Goal: Transaction & Acquisition: Purchase product/service

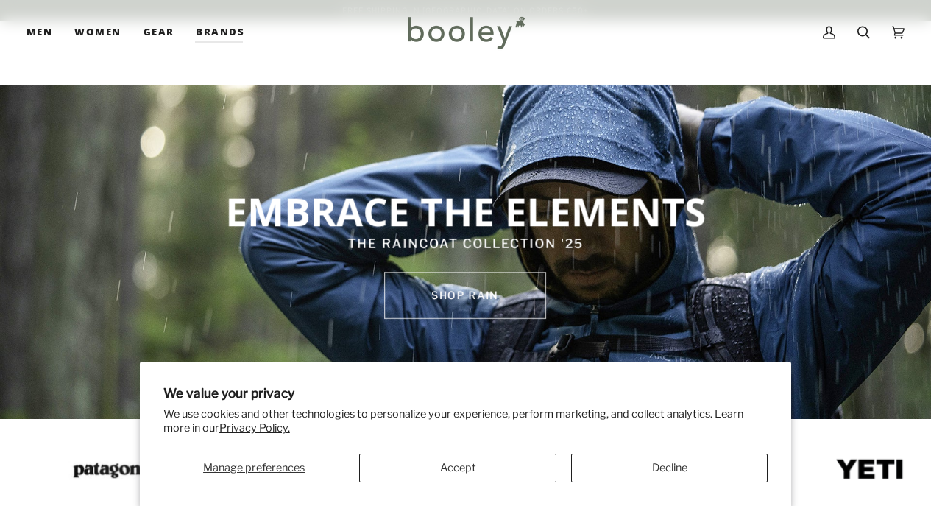
scroll to position [147, 0]
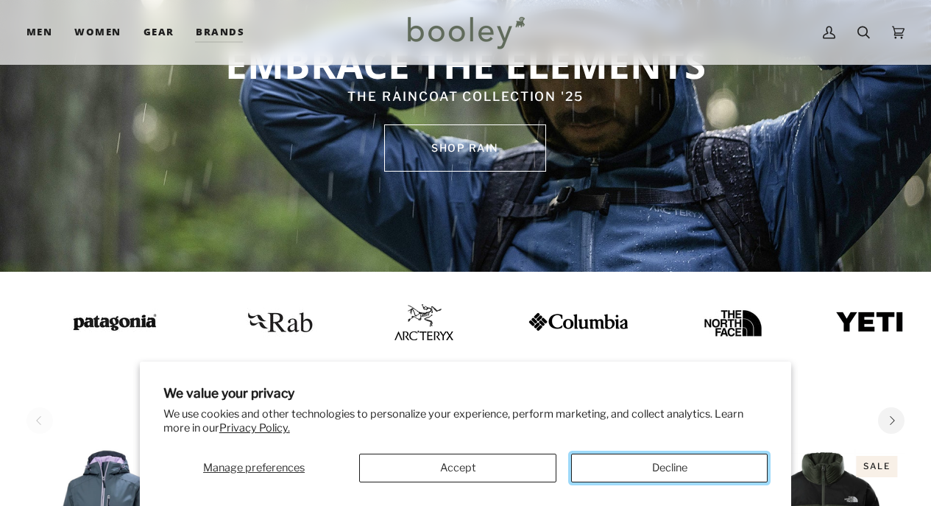
click at [637, 471] on button "Decline" at bounding box center [669, 468] width 197 height 29
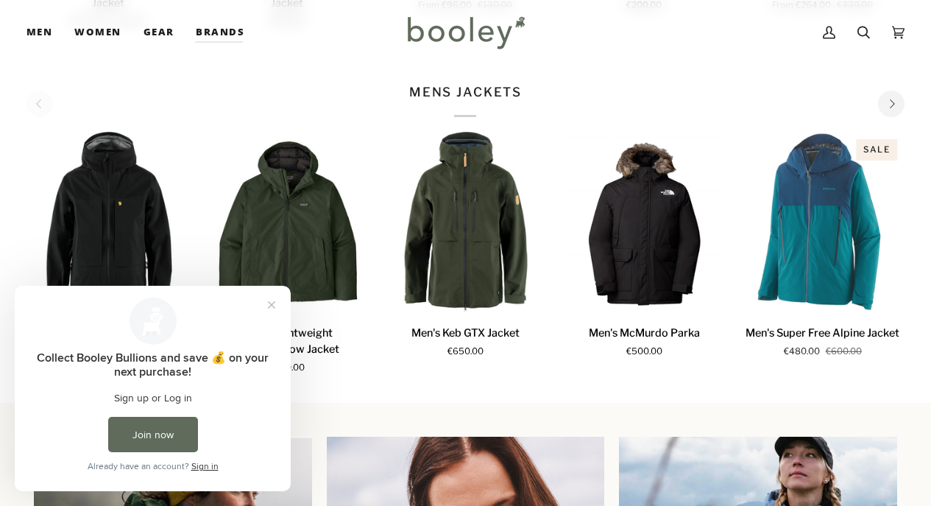
scroll to position [0, 0]
click at [269, 305] on button "Close prompt" at bounding box center [271, 305] width 27 height 27
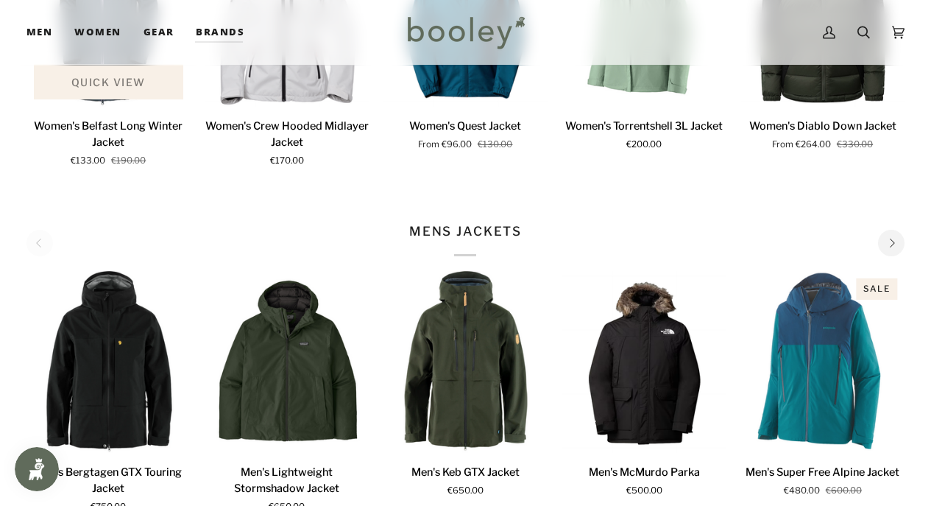
scroll to position [663, 0]
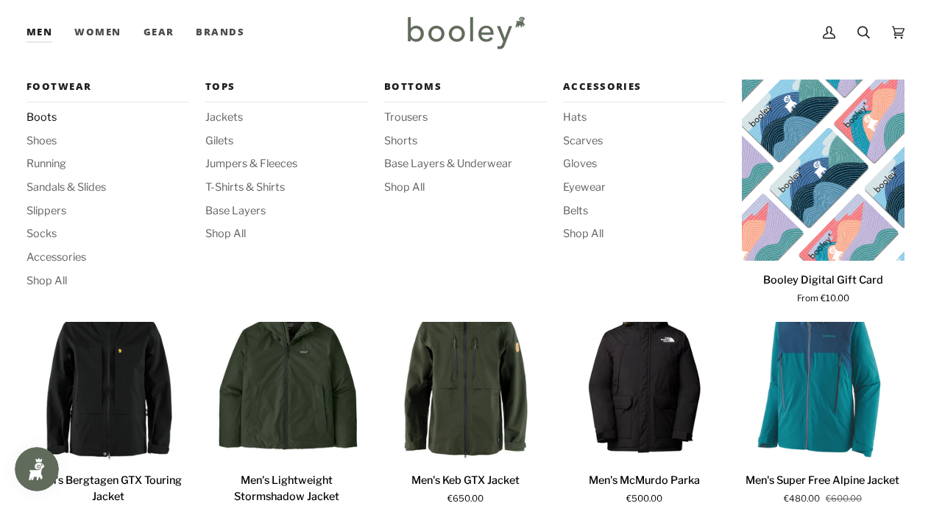
click at [48, 119] on span "Boots" at bounding box center [108, 118] width 163 height 16
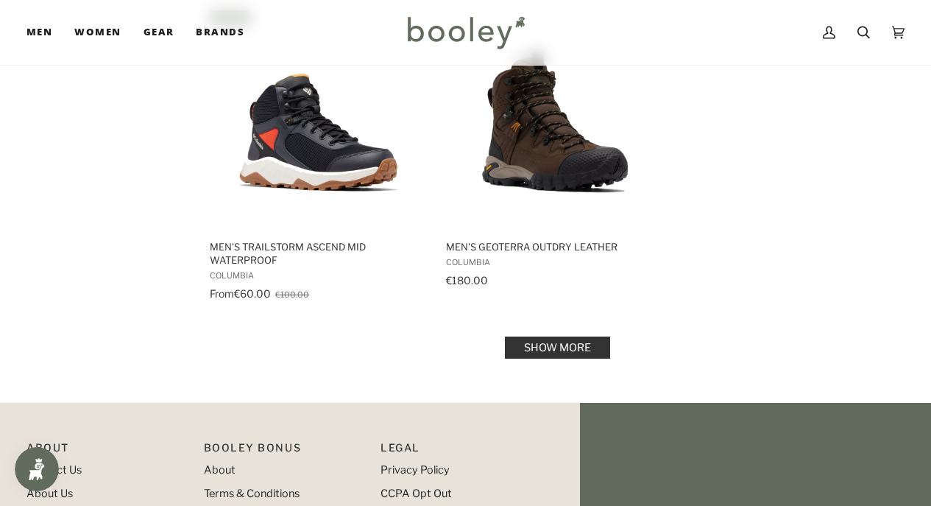
scroll to position [2062, 0]
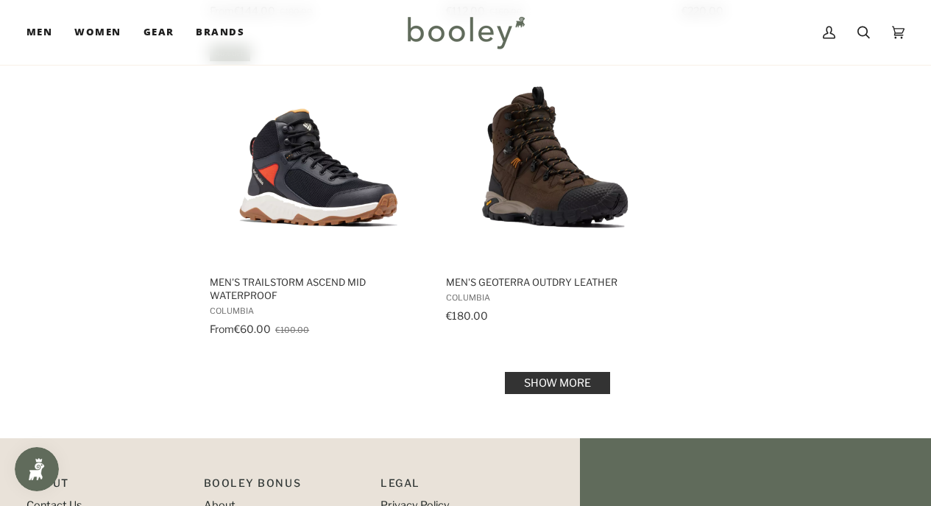
click at [563, 372] on link "Show more" at bounding box center [557, 383] width 105 height 22
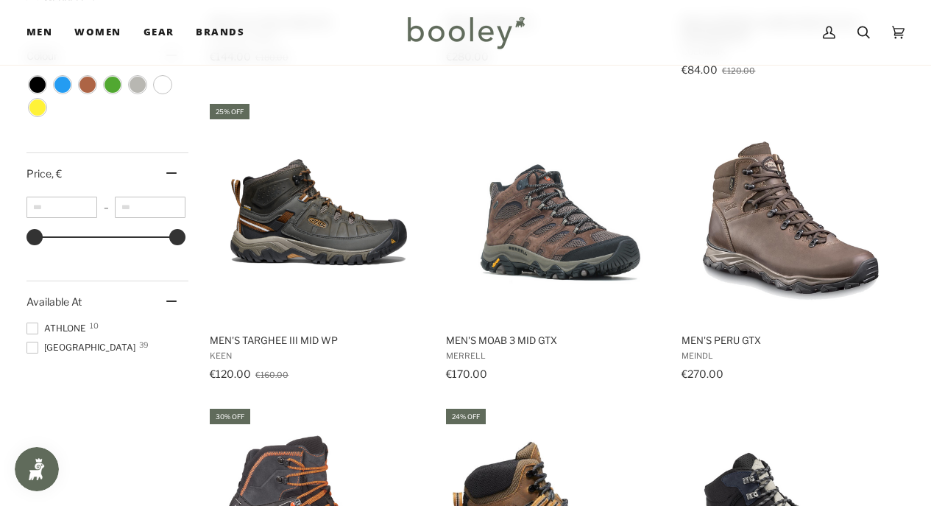
scroll to position [810, 0]
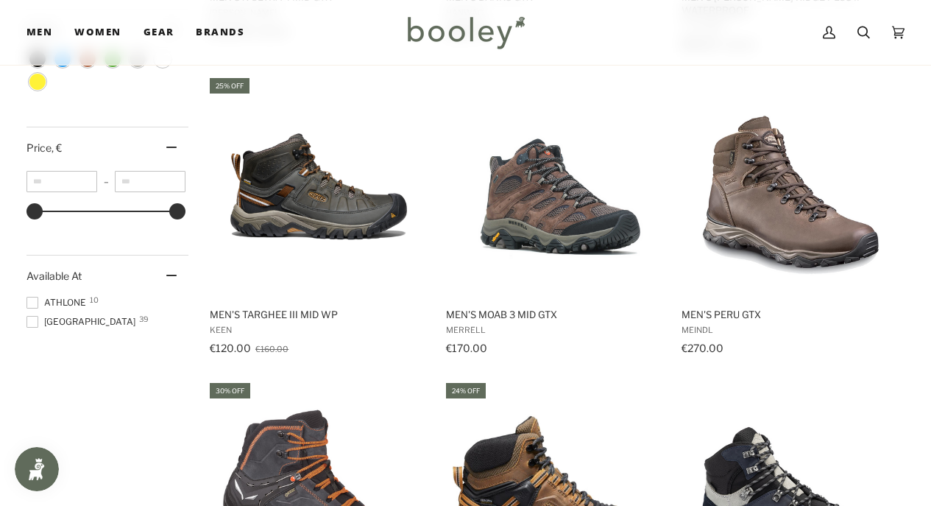
click at [33, 325] on span at bounding box center [33, 322] width 12 height 12
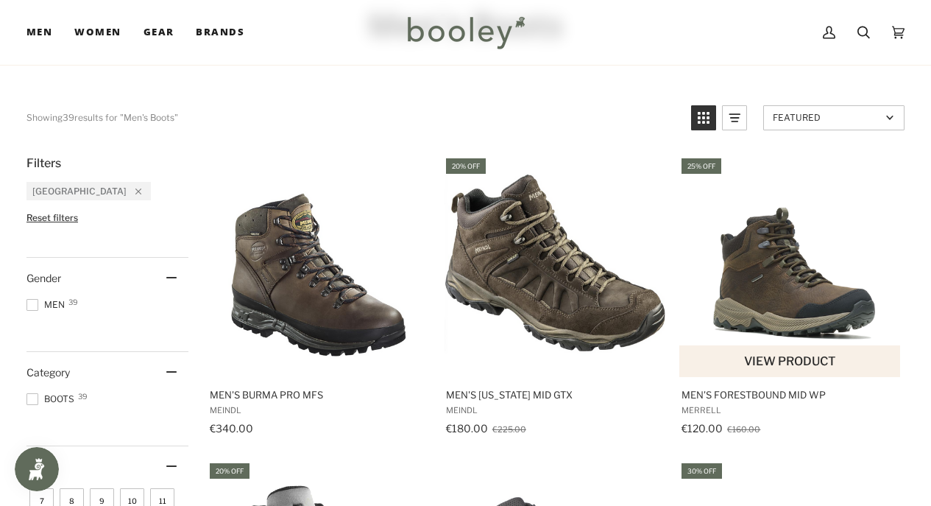
scroll to position [147, 0]
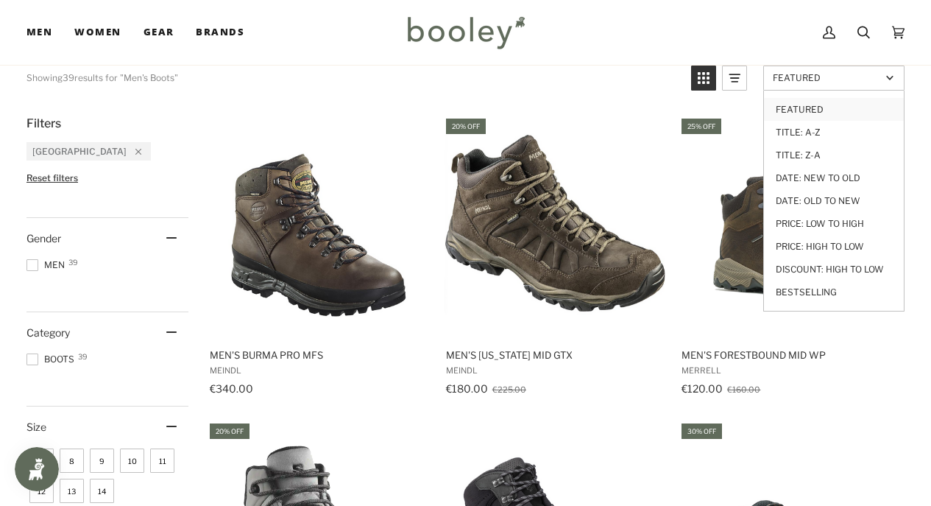
click at [862, 81] on span "Featured" at bounding box center [827, 77] width 108 height 11
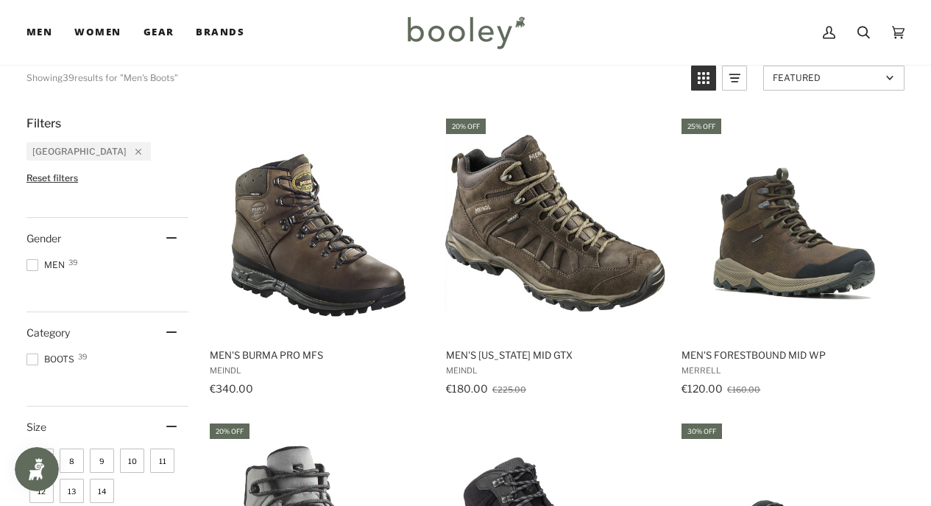
click at [864, 81] on span "Featured" at bounding box center [827, 77] width 108 height 11
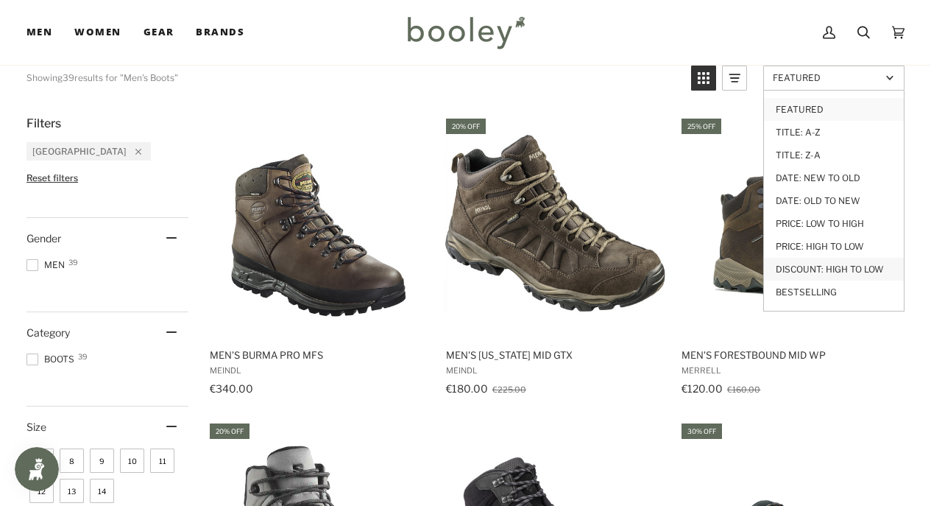
click at [822, 269] on link "Discount: High to Low" at bounding box center [834, 269] width 140 height 23
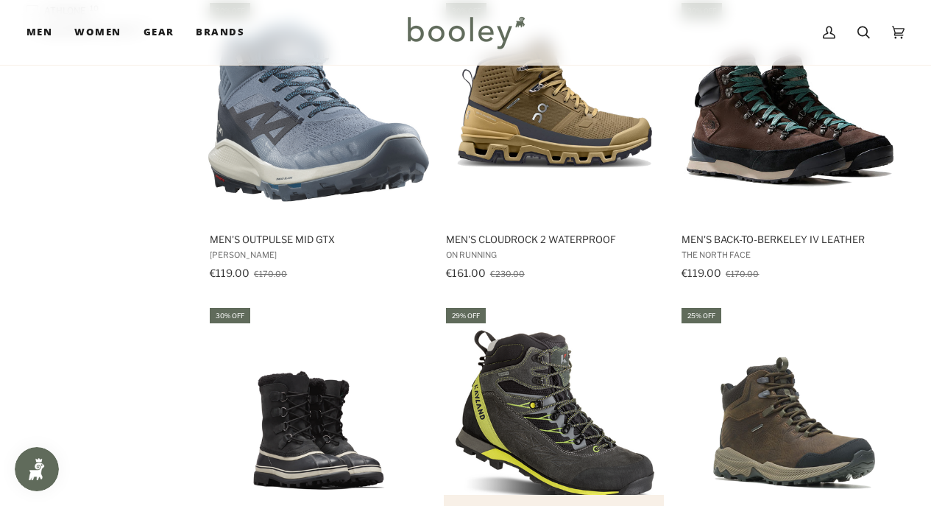
scroll to position [1178, 0]
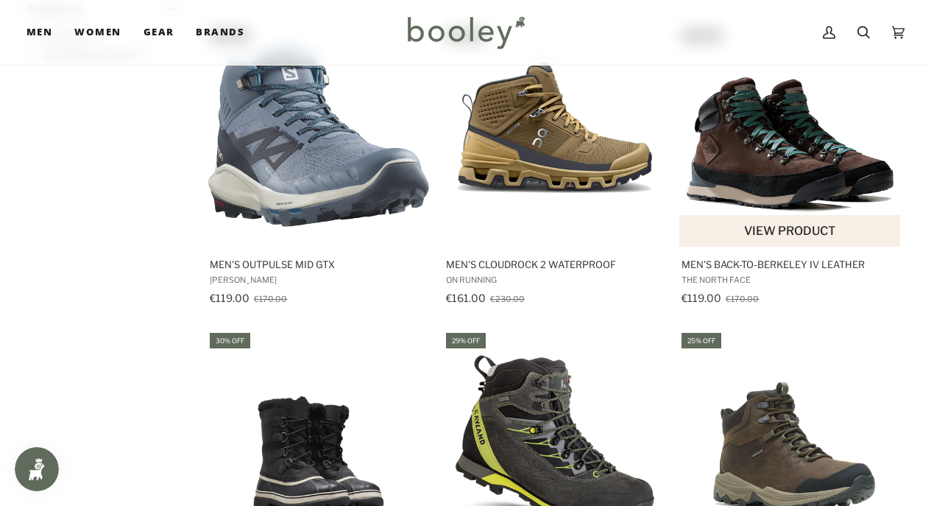
click at [794, 225] on button "View product" at bounding box center [790, 231] width 220 height 32
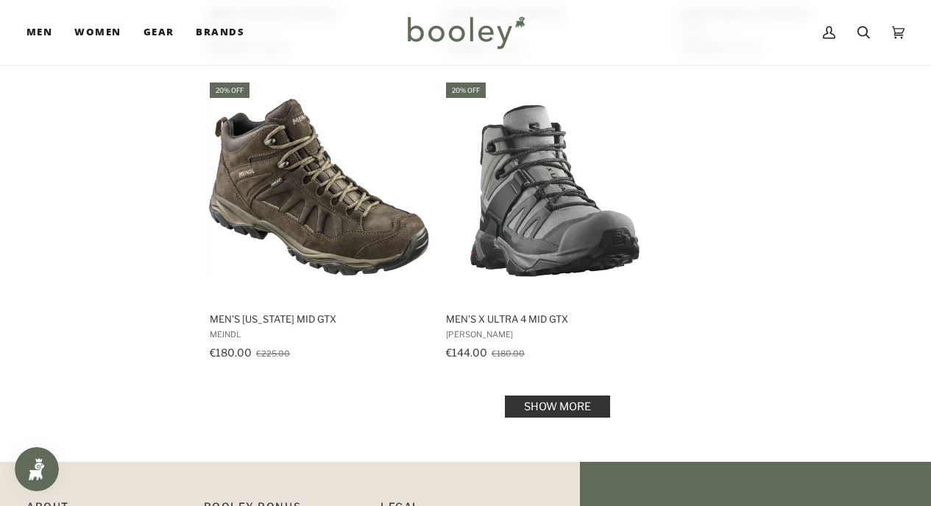
scroll to position [2062, 0]
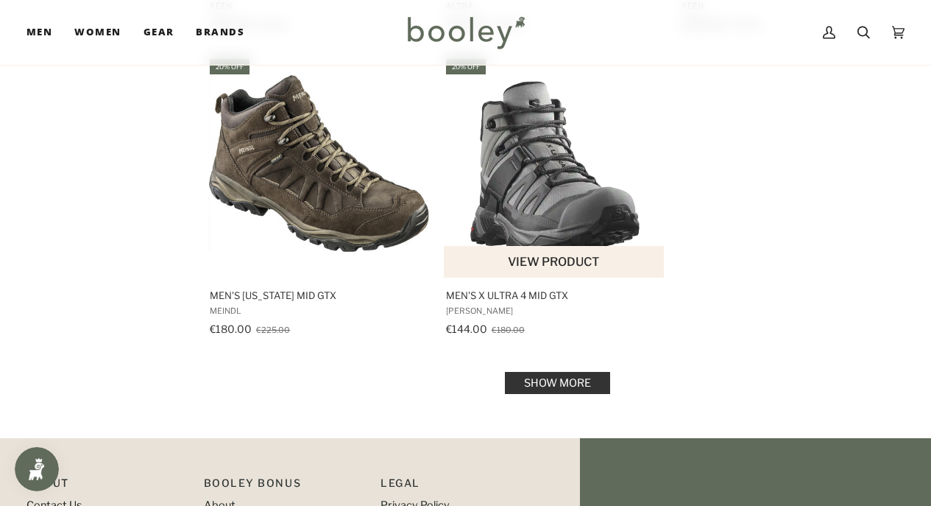
click at [551, 247] on button "View product" at bounding box center [554, 262] width 220 height 32
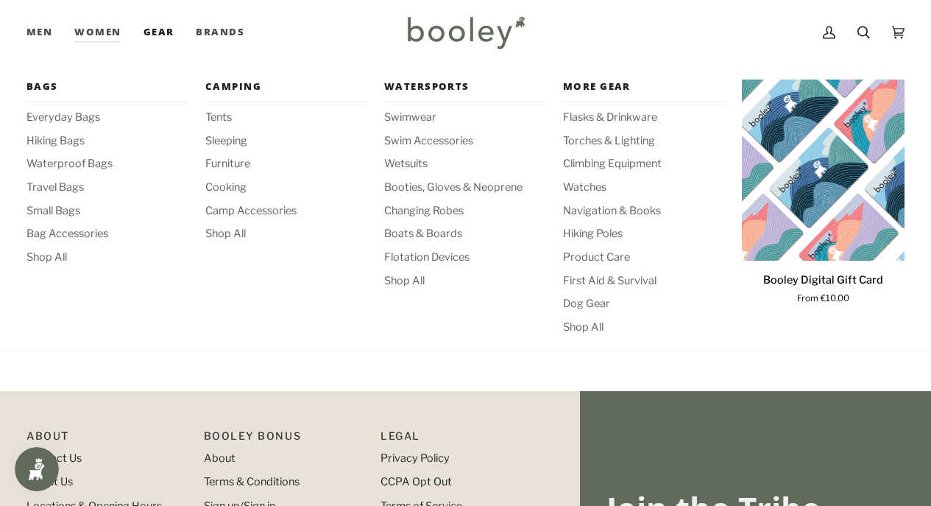
scroll to position [2135, 0]
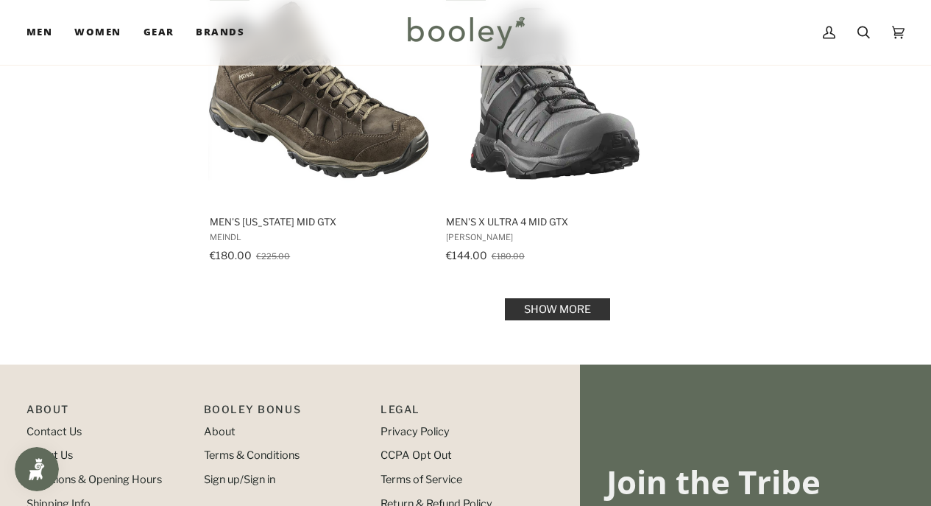
click at [536, 298] on link "Show more" at bounding box center [557, 309] width 105 height 22
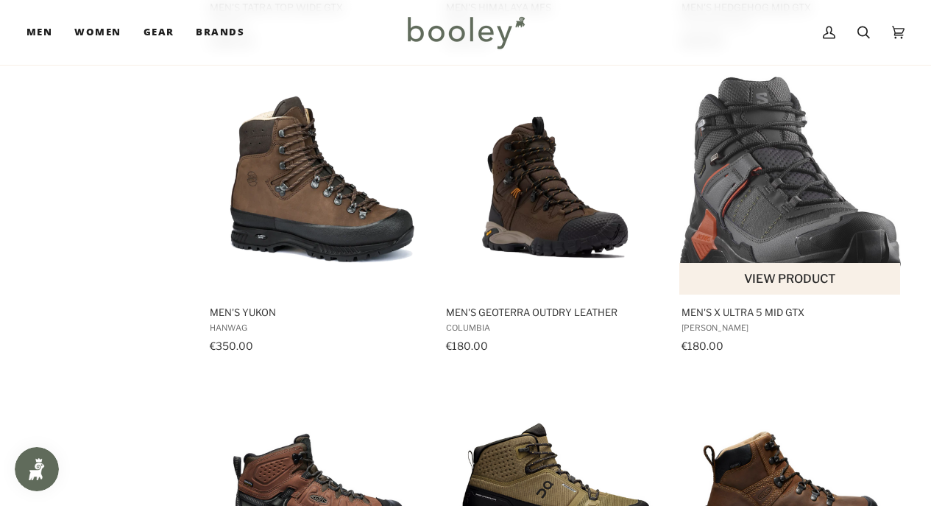
scroll to position [3534, 0]
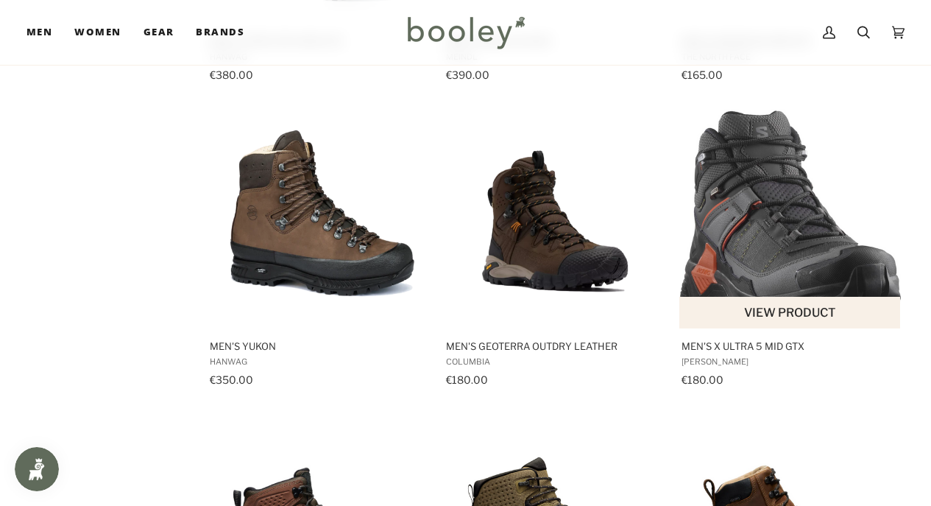
click at [786, 297] on button "View product" at bounding box center [790, 313] width 220 height 32
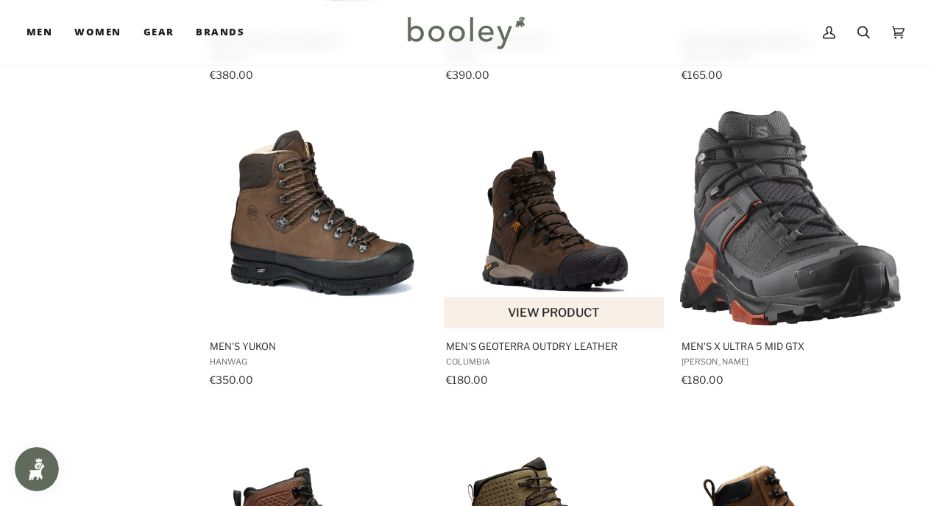
click at [569, 300] on button "View product" at bounding box center [554, 313] width 220 height 32
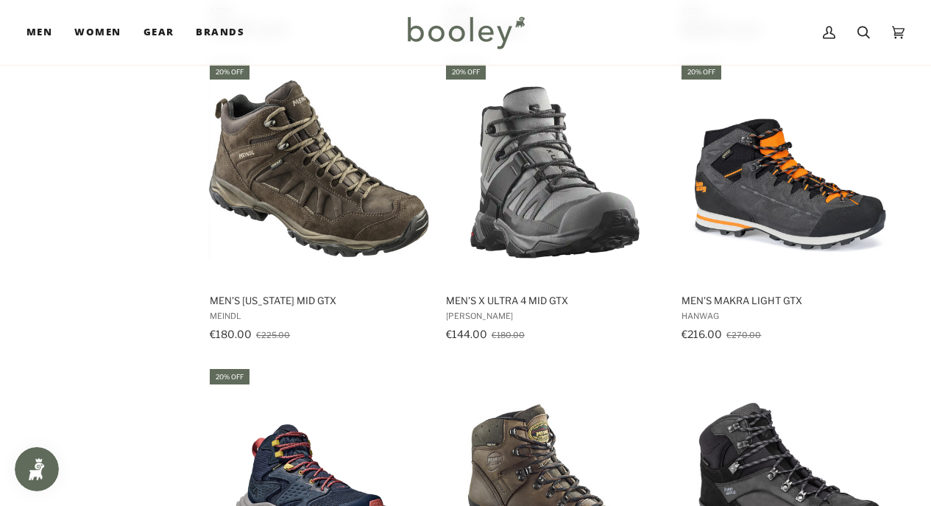
scroll to position [2062, 0]
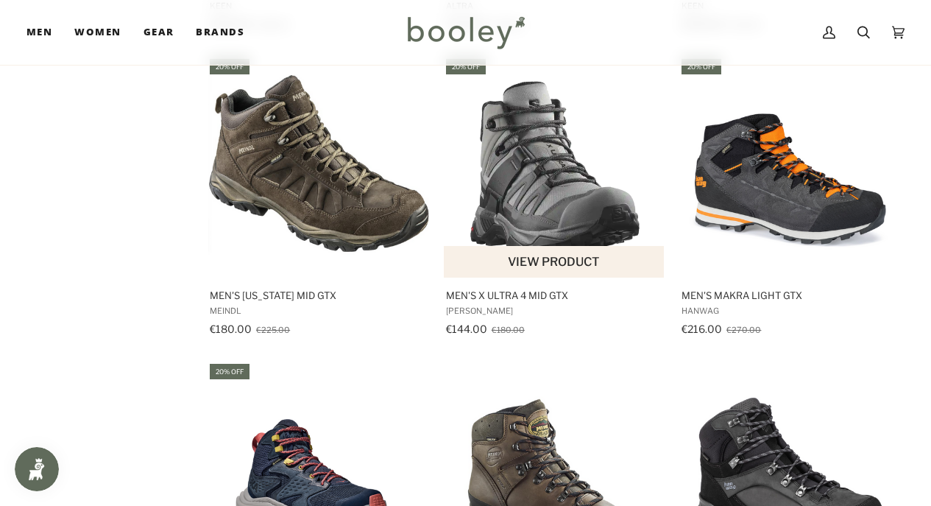
click at [574, 250] on button "View product" at bounding box center [554, 262] width 220 height 32
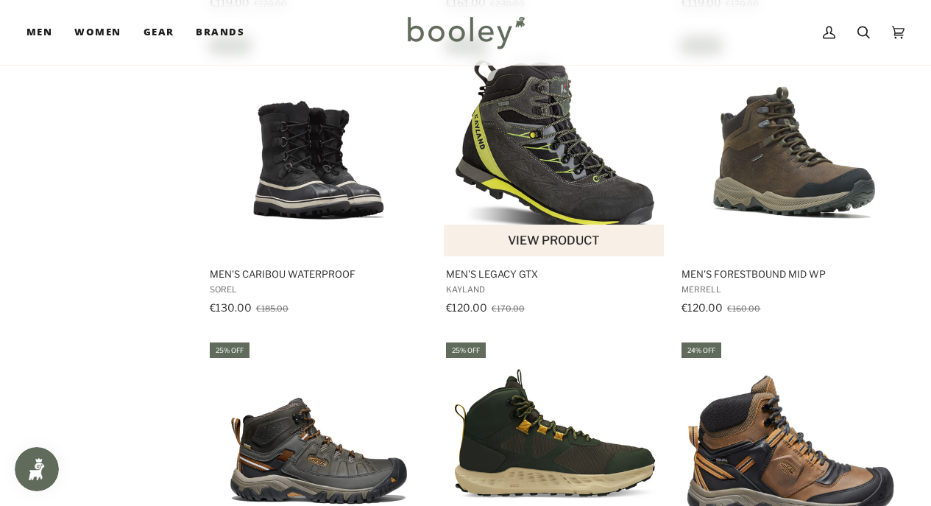
scroll to position [1473, 0]
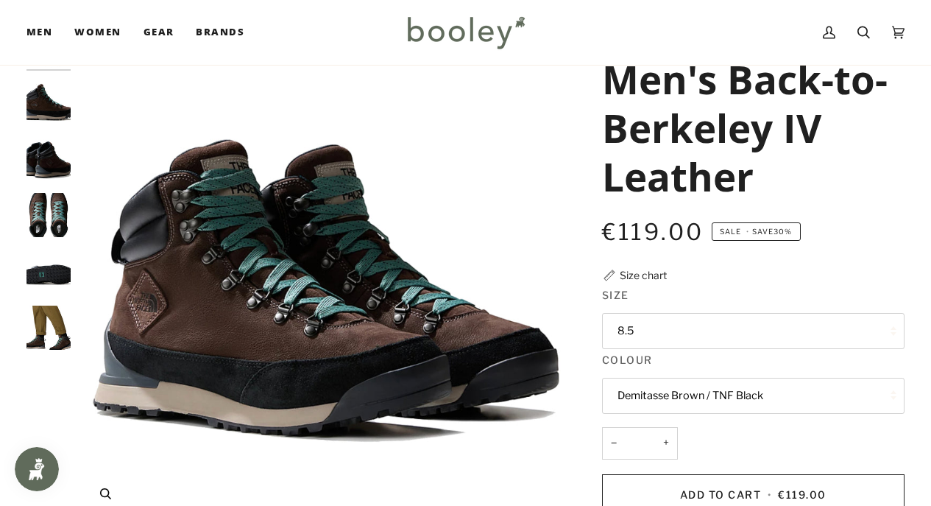
scroll to position [74, 0]
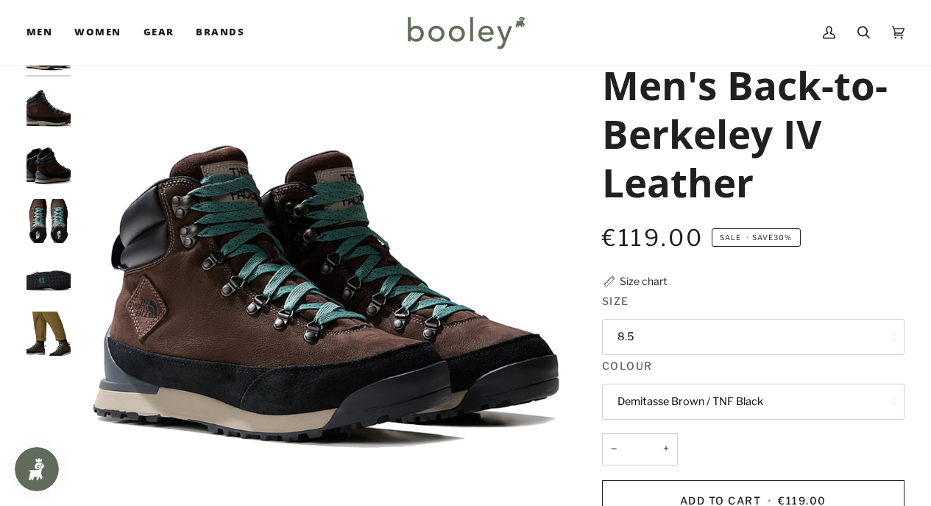
click at [59, 339] on img "The North Face Men's Back-to-Berkeley IV Leather Demitasse Brown / TNF Black - …" at bounding box center [49, 333] width 44 height 44
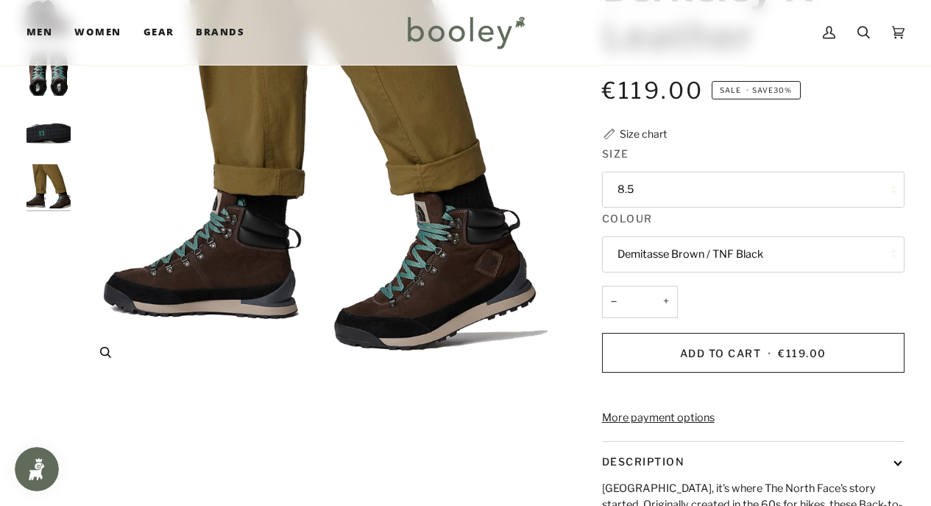
scroll to position [0, 0]
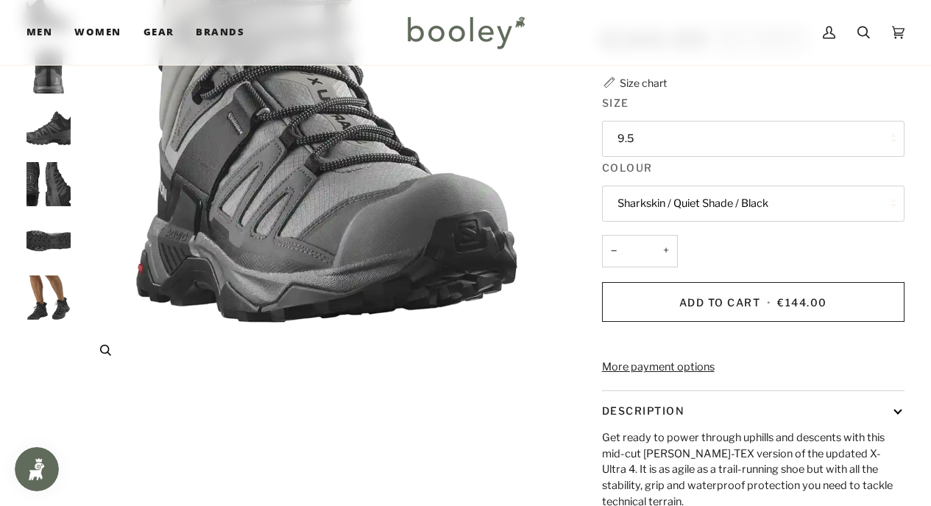
scroll to position [295, 0]
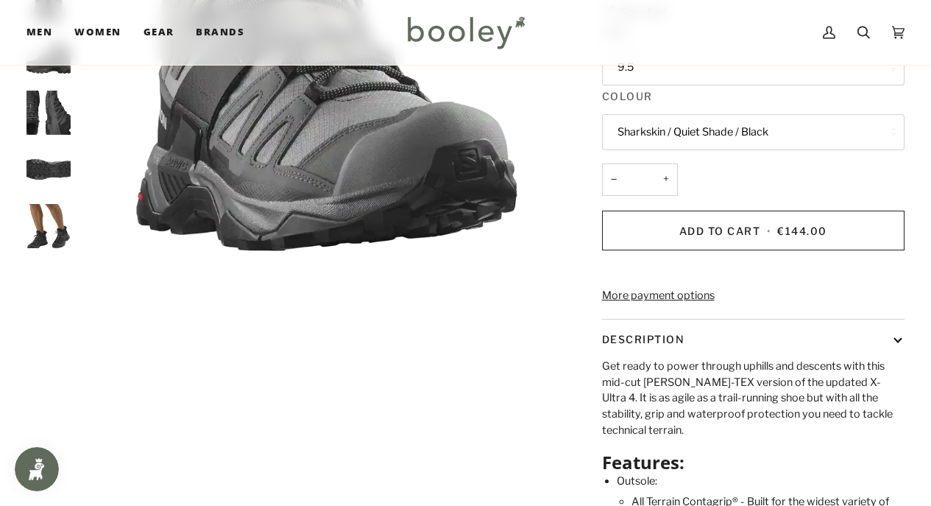
click at [41, 221] on img "Salomon Men's X Ultra 4 Mid GTX Black / Magnet / Pearl Blue - Booley Galway" at bounding box center [49, 226] width 44 height 44
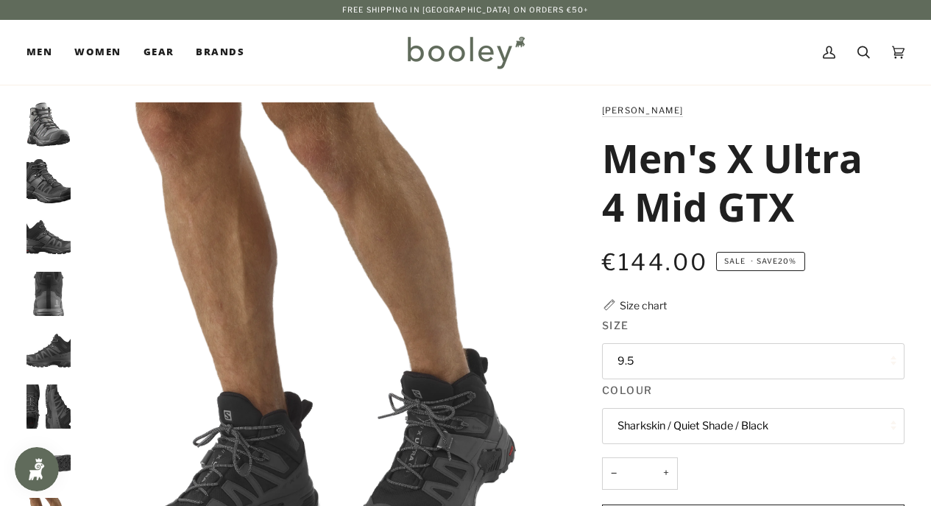
scroll to position [0, 0]
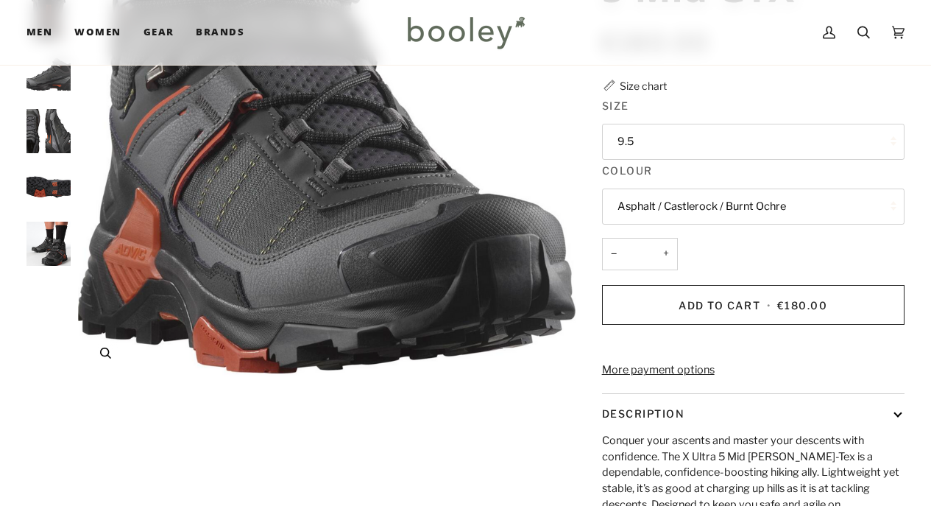
scroll to position [221, 0]
click at [46, 246] on img "Salomon Men's X Ultra 5 Mid GTX Asphalt / Castlerock / Burnt Ochre - Booley Gal…" at bounding box center [49, 243] width 44 height 44
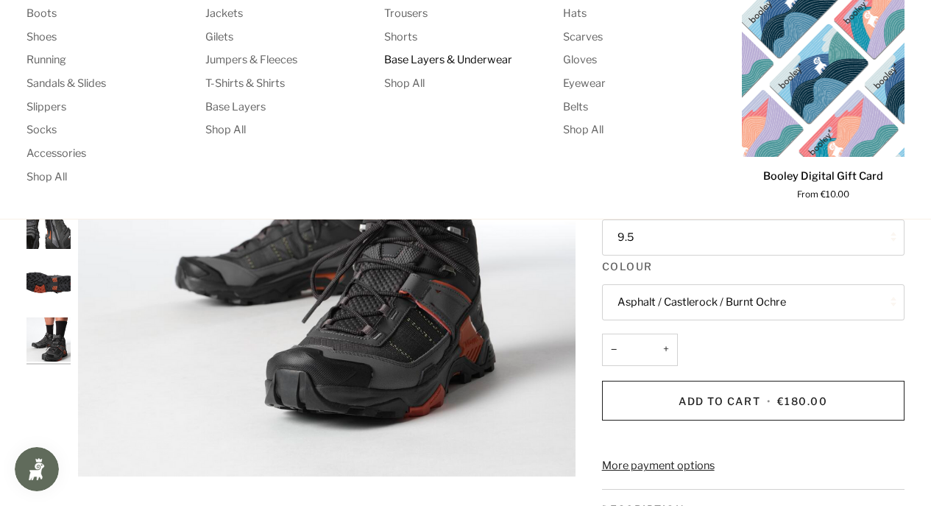
scroll to position [0, 0]
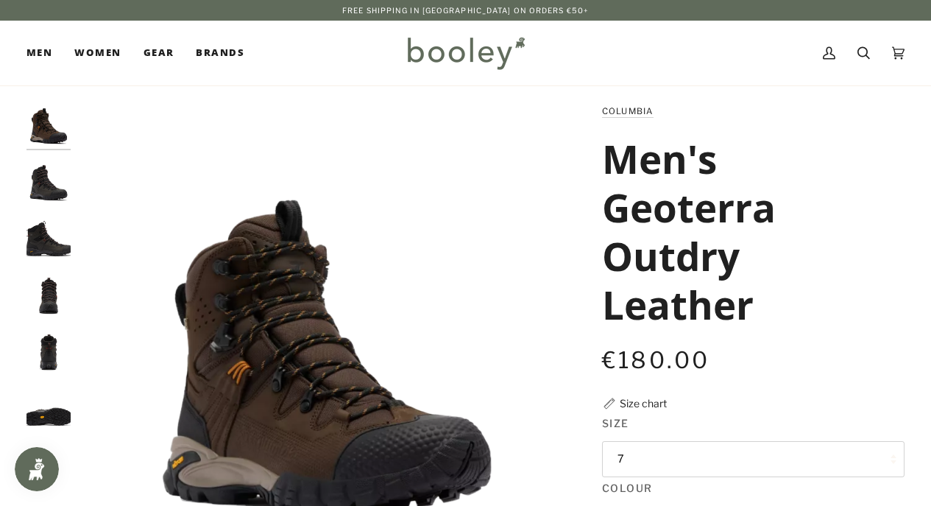
click at [48, 238] on img "Columbia Men's Geoterra Outdry Leather Black / Spice - Booley Galway" at bounding box center [49, 238] width 44 height 44
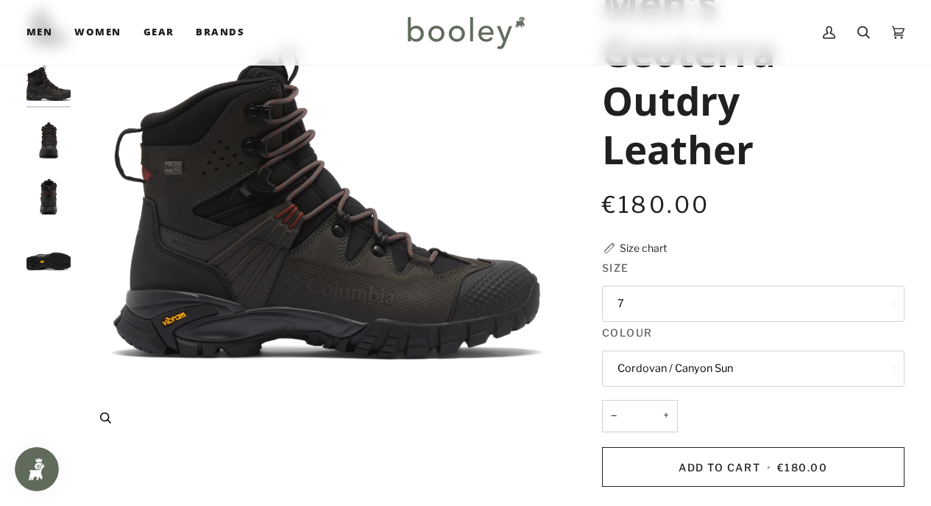
scroll to position [74, 0]
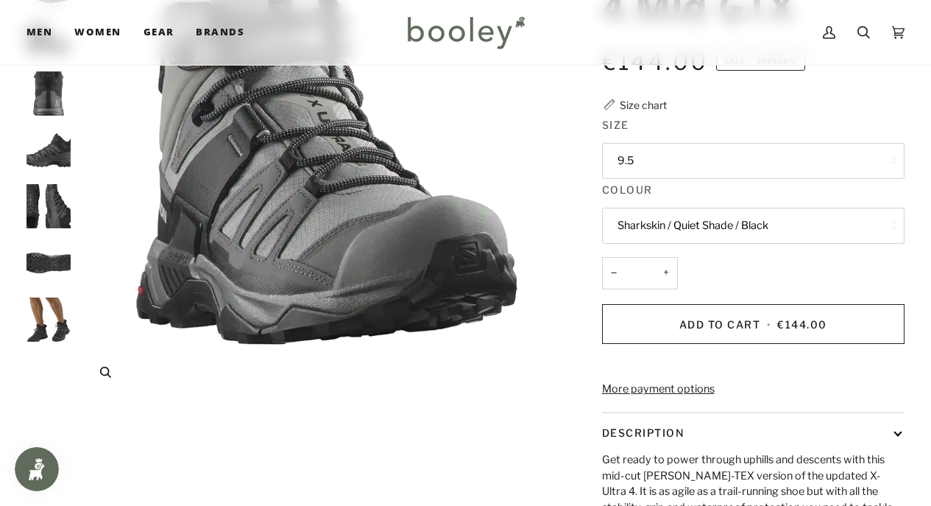
scroll to position [295, 0]
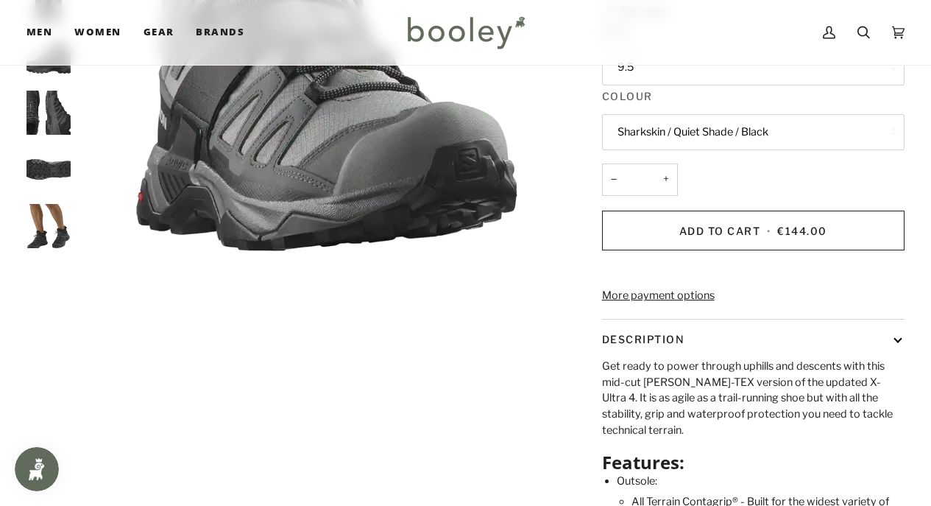
click at [43, 236] on img "Salomon Men's X Ultra 4 Mid GTX Black / Magnet / Pearl Blue - Booley Galway" at bounding box center [49, 226] width 44 height 44
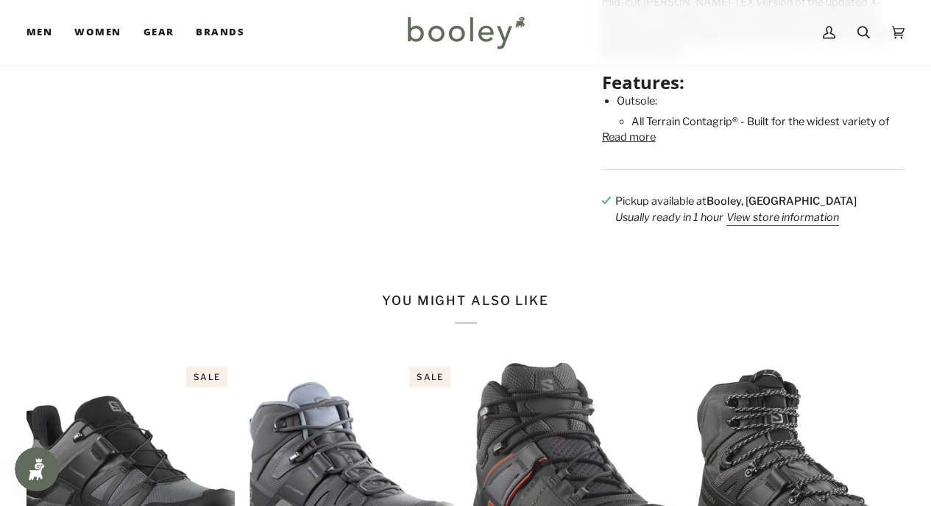
scroll to position [663, 0]
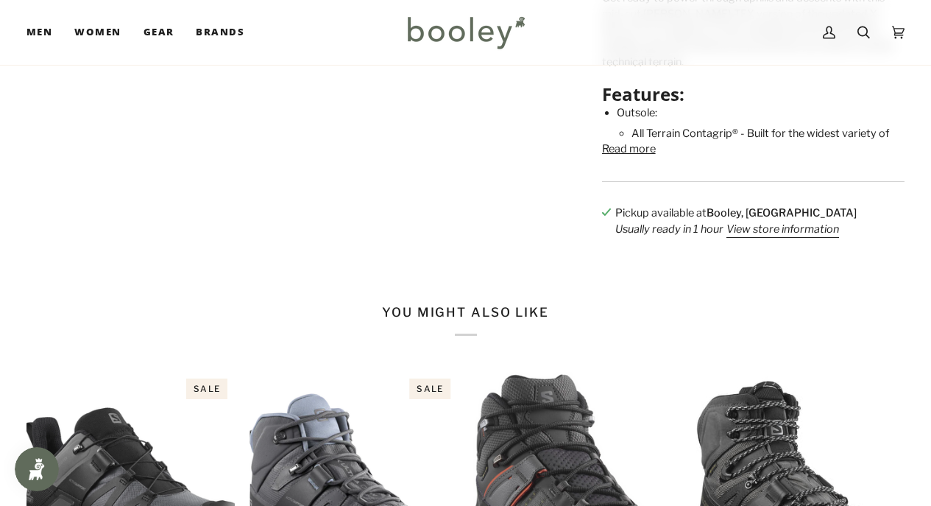
click at [641, 158] on button "Read more" at bounding box center [629, 149] width 54 height 16
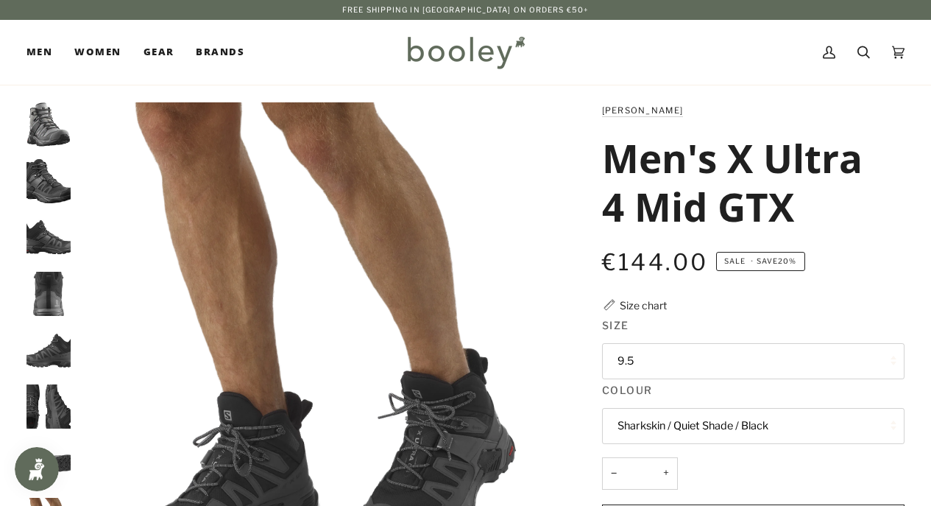
scroll to position [0, 0]
